Goal: Task Accomplishment & Management: Use online tool/utility

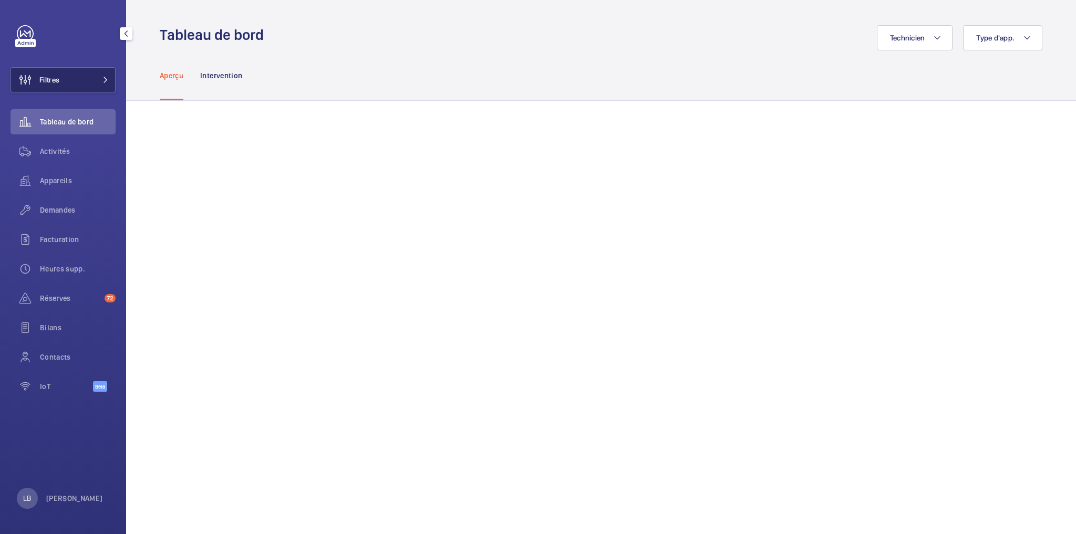
click at [75, 75] on button "Filtres" at bounding box center [63, 79] width 105 height 25
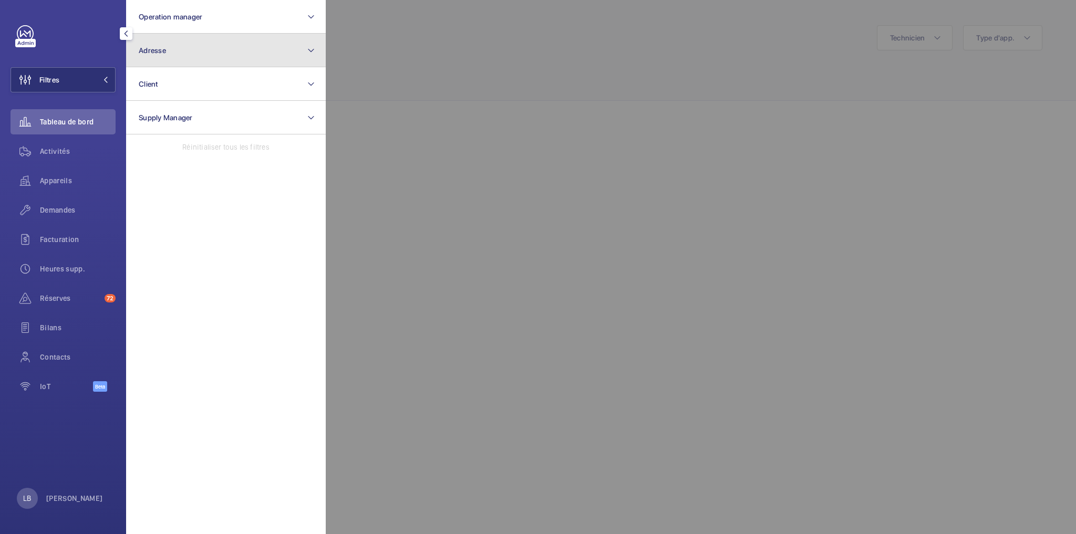
click at [168, 49] on button "Adresse" at bounding box center [226, 51] width 200 height 34
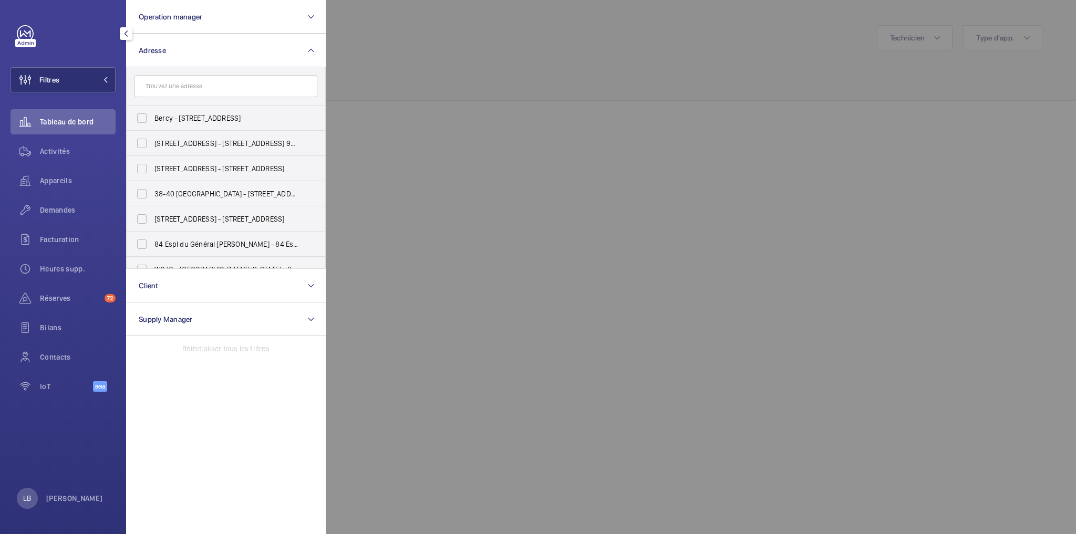
click at [201, 91] on input "text" at bounding box center [225, 86] width 183 height 22
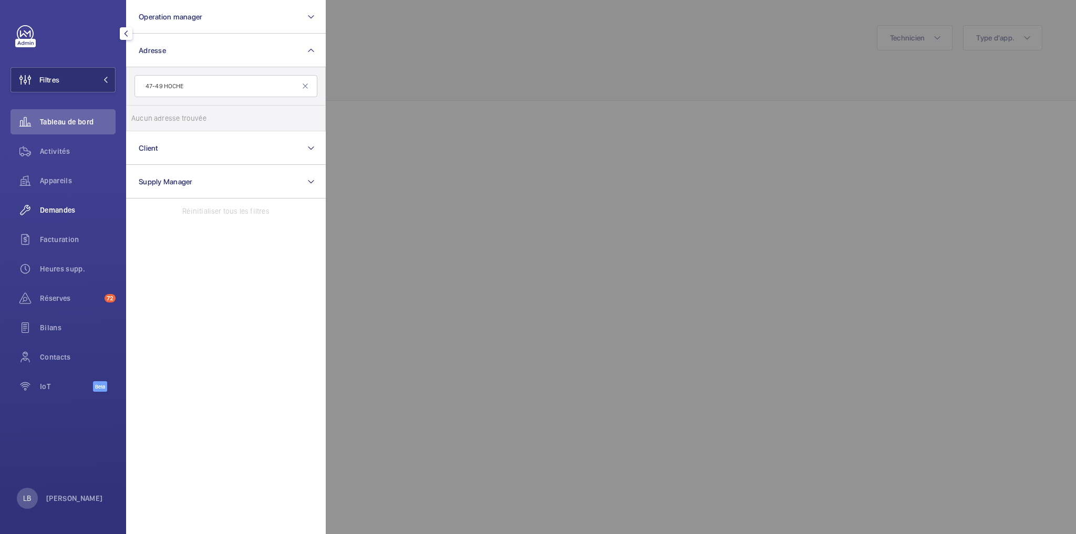
type input "47-49 HOCHE"
click at [61, 211] on span "Demandes" at bounding box center [78, 210] width 76 height 11
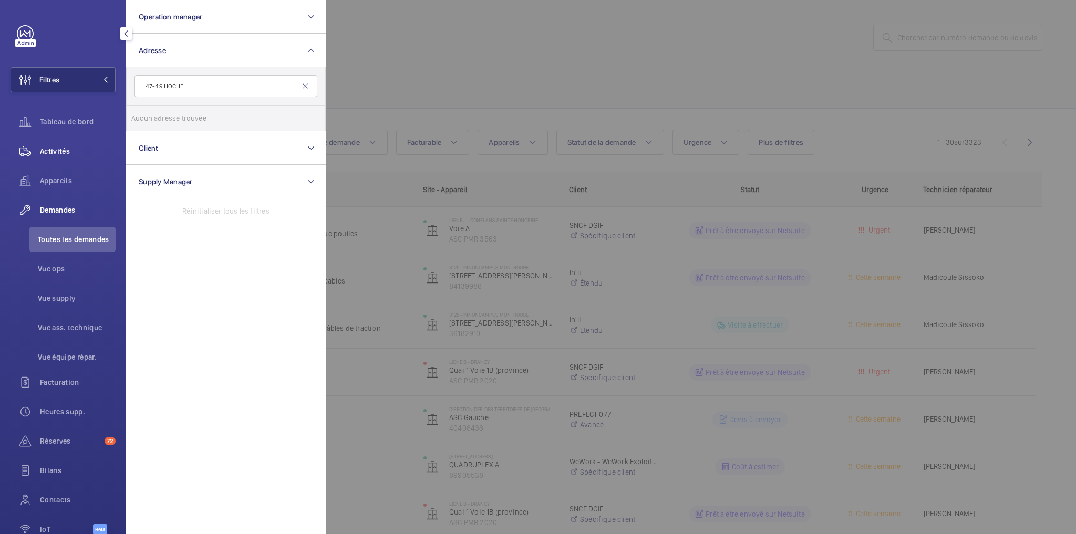
click at [73, 151] on span "Activités" at bounding box center [78, 151] width 76 height 11
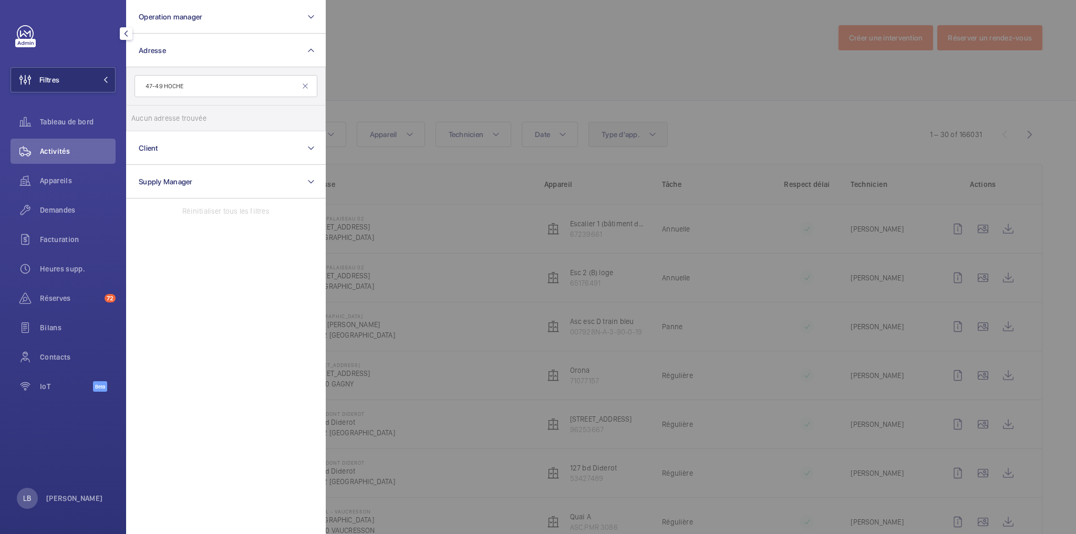
click at [627, 137] on div at bounding box center [864, 267] width 1076 height 534
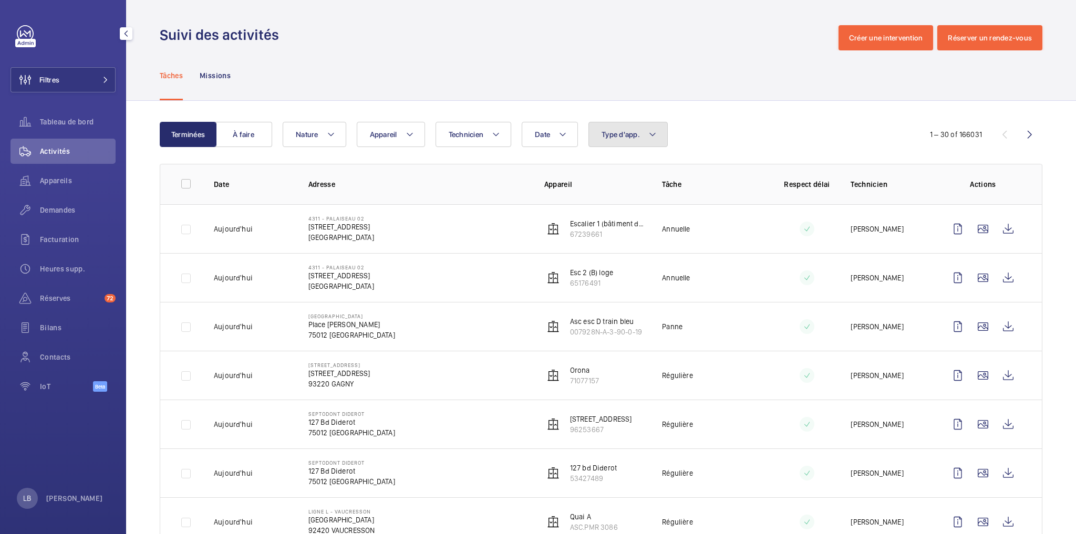
click at [627, 138] on span "Type d'app." at bounding box center [621, 134] width 38 height 8
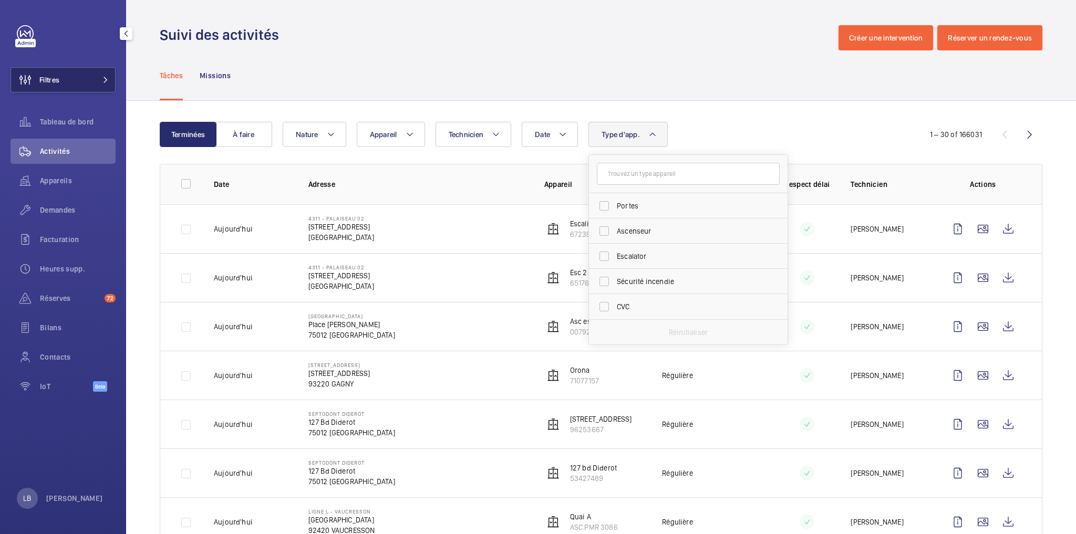
click at [78, 80] on button "Filtres" at bounding box center [63, 79] width 105 height 25
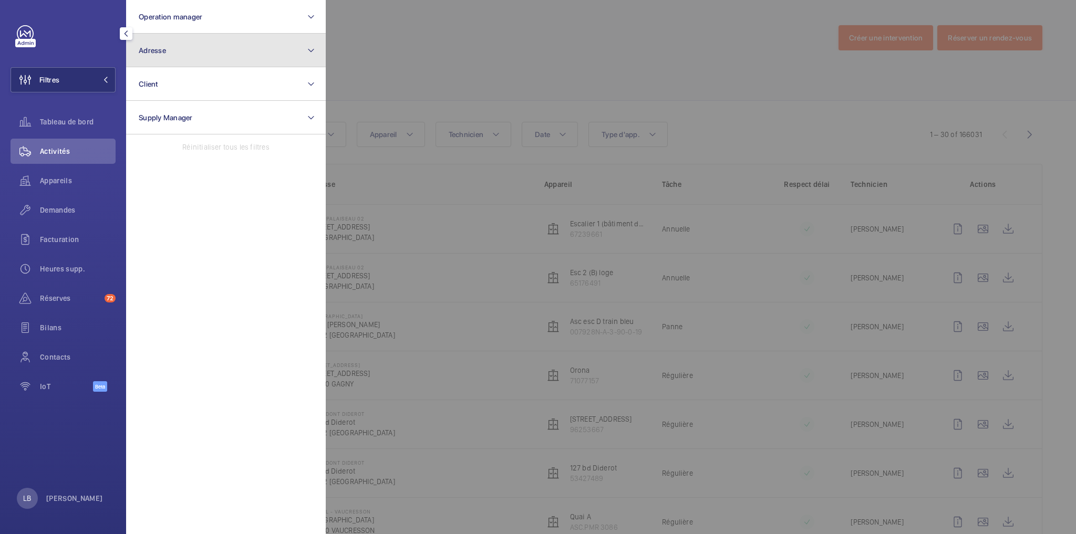
click at [187, 44] on button "Adresse" at bounding box center [226, 51] width 200 height 34
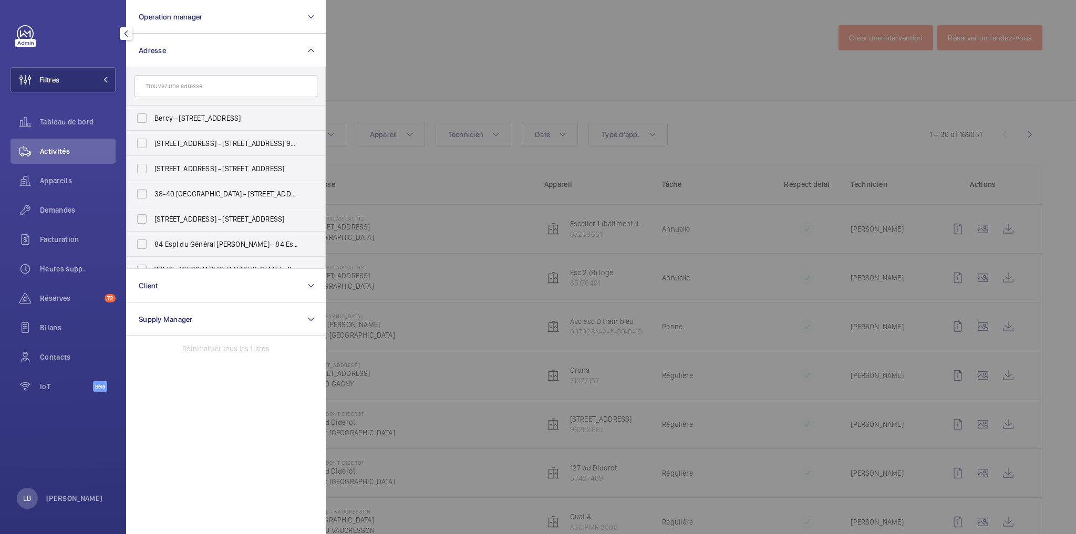
click at [194, 91] on input "text" at bounding box center [225, 86] width 183 height 22
type input "HOCHE"
click at [141, 117] on input "OFI INVEST Hoche - 47 Av. Hoche , [GEOGRAPHIC_DATA]" at bounding box center [141, 118] width 21 height 21
checkbox input "true"
click at [511, 37] on div at bounding box center [864, 267] width 1076 height 534
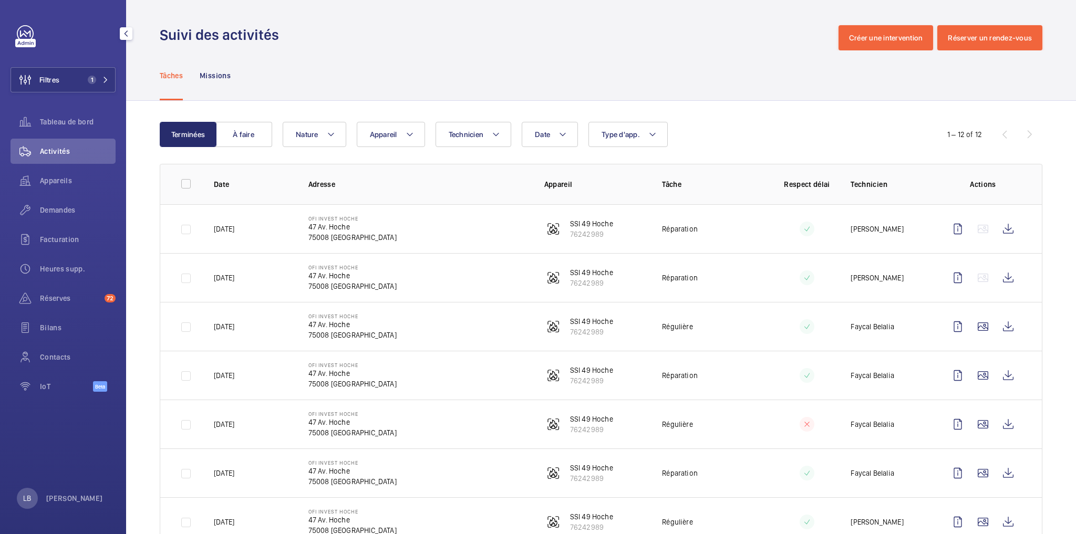
click at [699, 130] on div "Date Technicien Appareil Type d'app. Nature" at bounding box center [600, 134] width 634 height 25
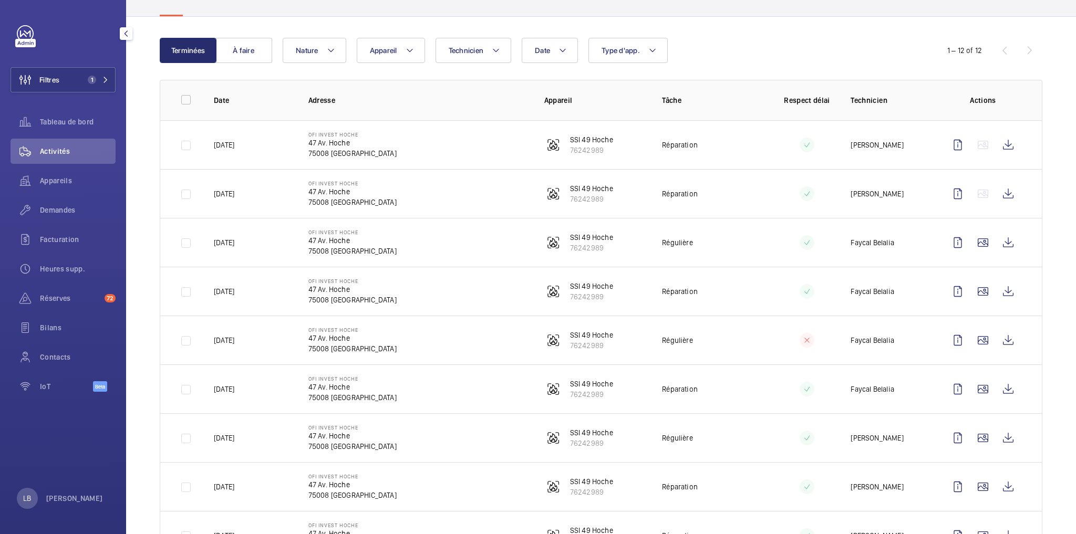
scroll to position [126, 0]
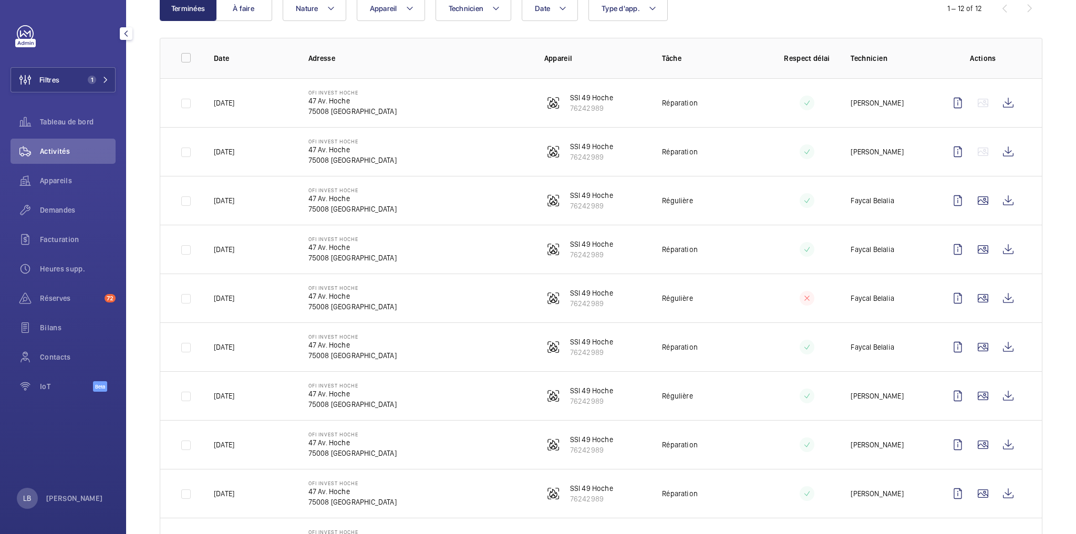
click at [758, 200] on td "Régulière" at bounding box center [704, 200] width 118 height 49
click at [747, 299] on td "Régulière" at bounding box center [704, 298] width 118 height 49
click at [757, 201] on td "Régulière" at bounding box center [704, 200] width 118 height 49
